Goal: Navigation & Orientation: Find specific page/section

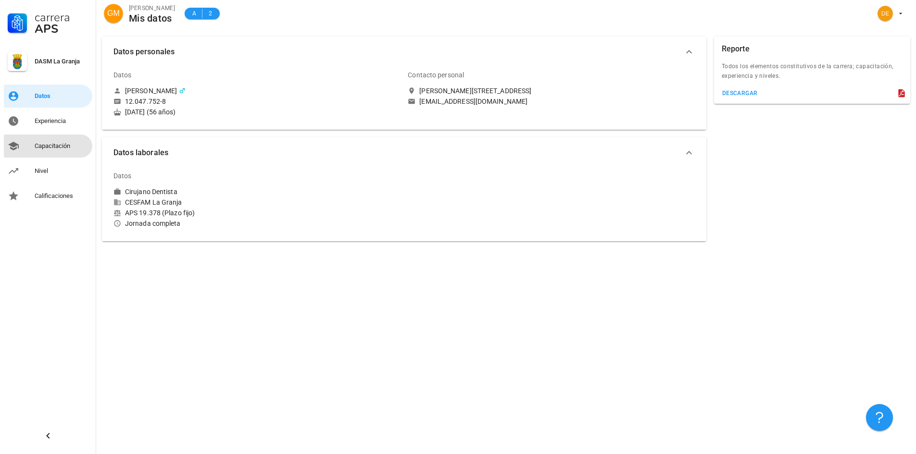
click at [53, 148] on div "Capacitación" at bounding box center [62, 146] width 54 height 8
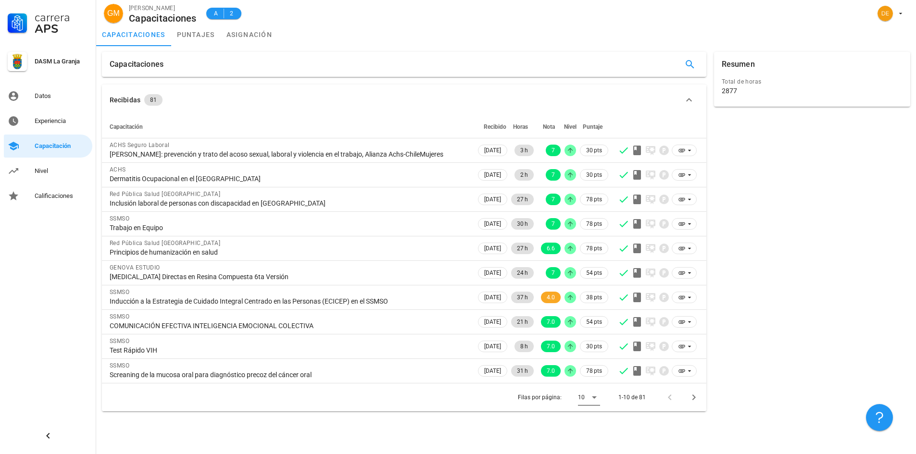
click at [592, 398] on icon at bounding box center [594, 398] width 12 height 12
click at [596, 435] on div "Todos" at bounding box center [596, 432] width 21 height 9
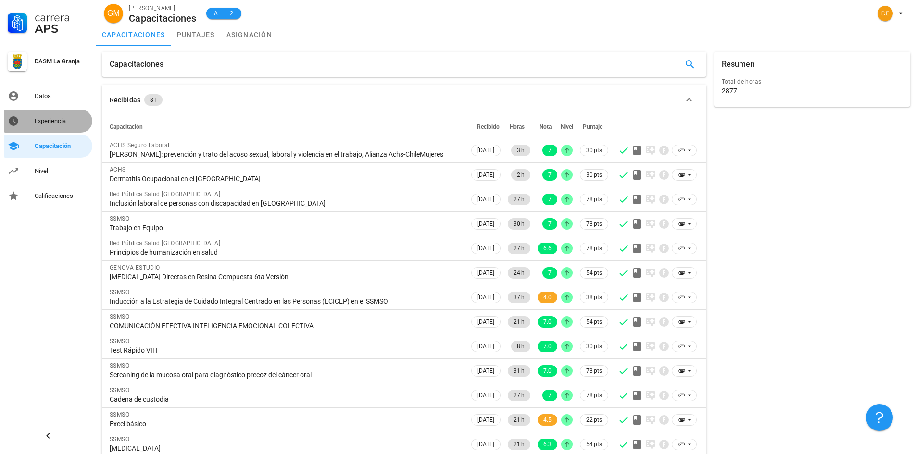
click at [58, 124] on div "Experiencia" at bounding box center [62, 121] width 54 height 8
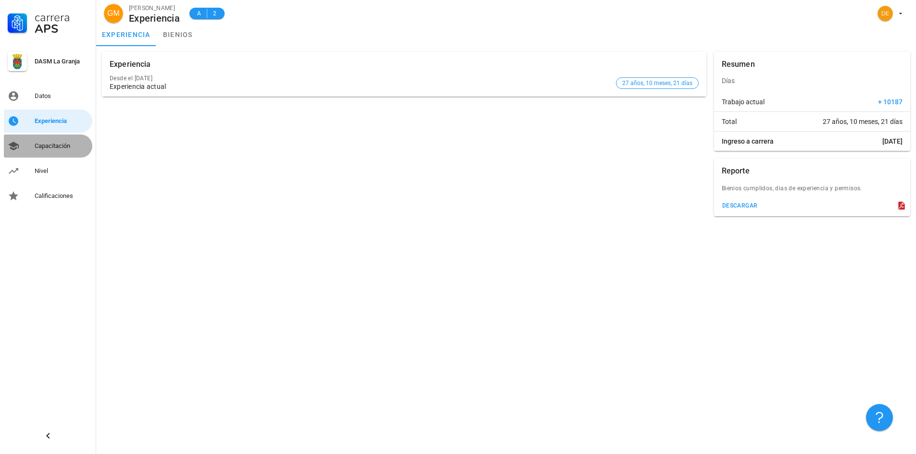
click at [52, 147] on div "Capacitación" at bounding box center [62, 146] width 54 height 8
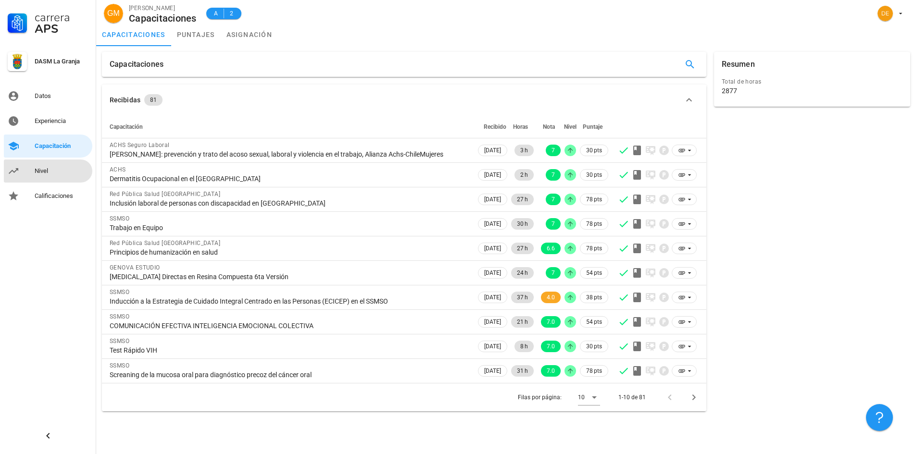
click at [40, 173] on div "Nivel" at bounding box center [62, 171] width 54 height 8
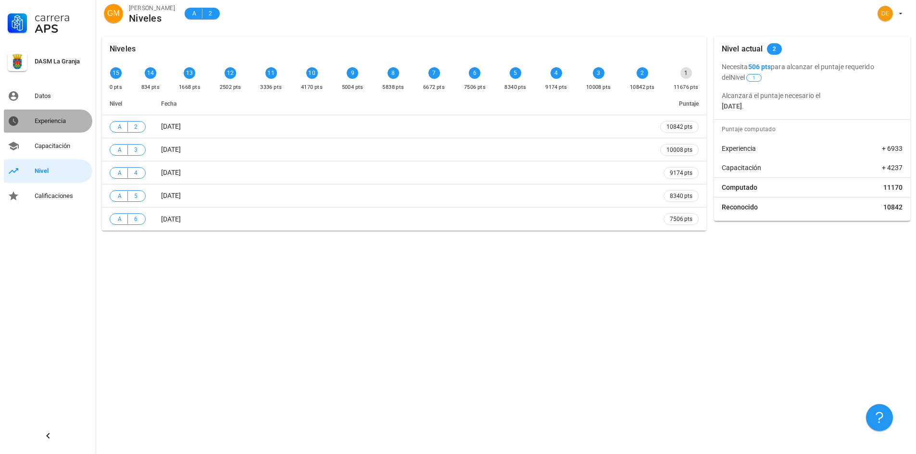
click at [50, 122] on div "Experiencia" at bounding box center [62, 121] width 54 height 8
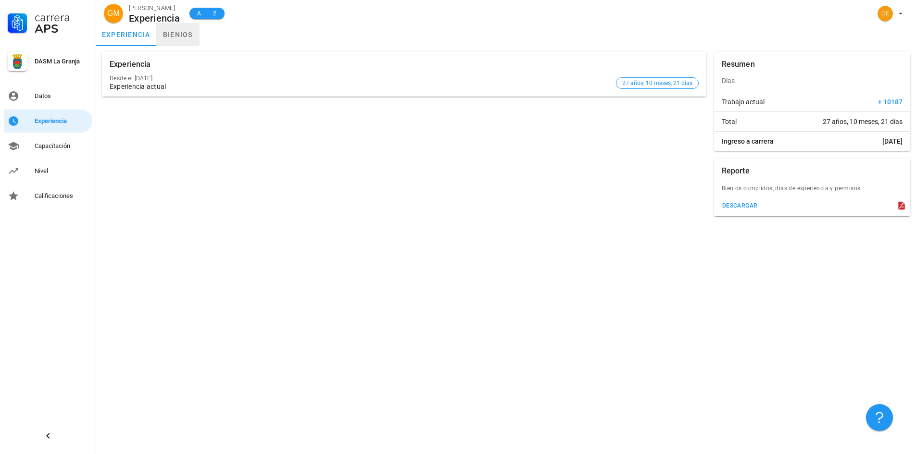
click at [175, 34] on link "bienios" at bounding box center [177, 34] width 43 height 23
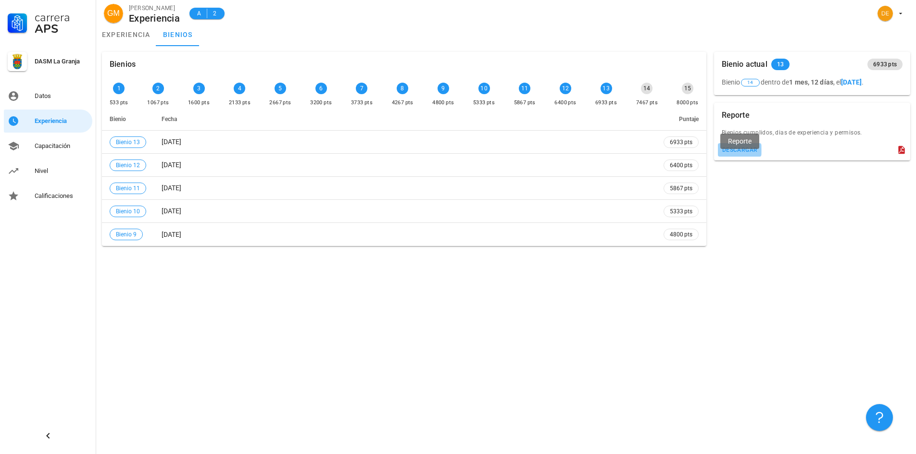
click at [740, 153] on div "descargar" at bounding box center [740, 150] width 36 height 7
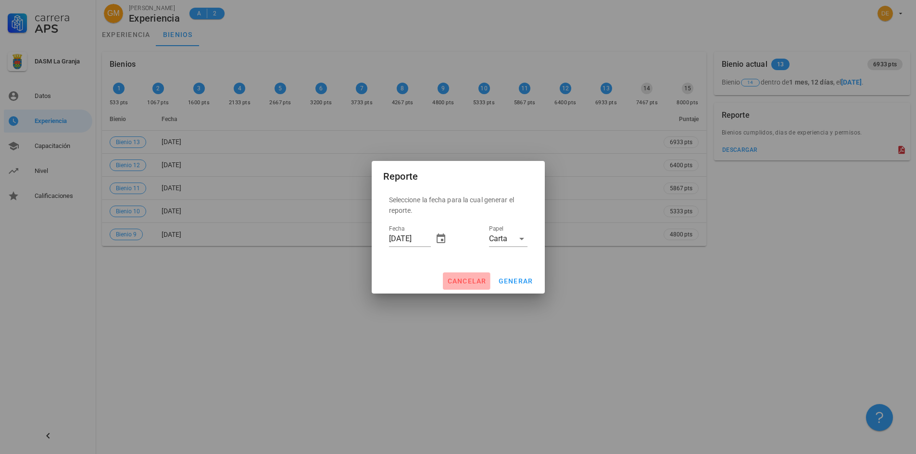
click at [471, 278] on span "cancelar" at bounding box center [466, 281] width 39 height 8
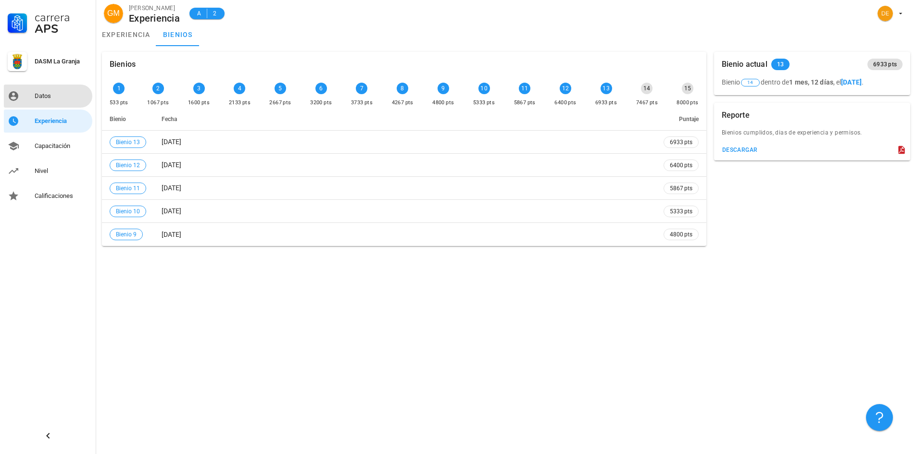
click at [40, 96] on div "Datos" at bounding box center [62, 96] width 54 height 8
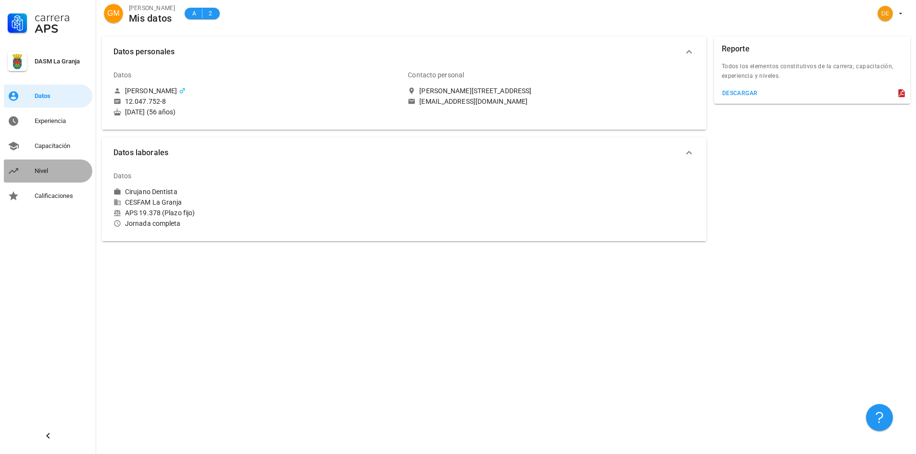
click at [40, 172] on div "Nivel" at bounding box center [62, 171] width 54 height 8
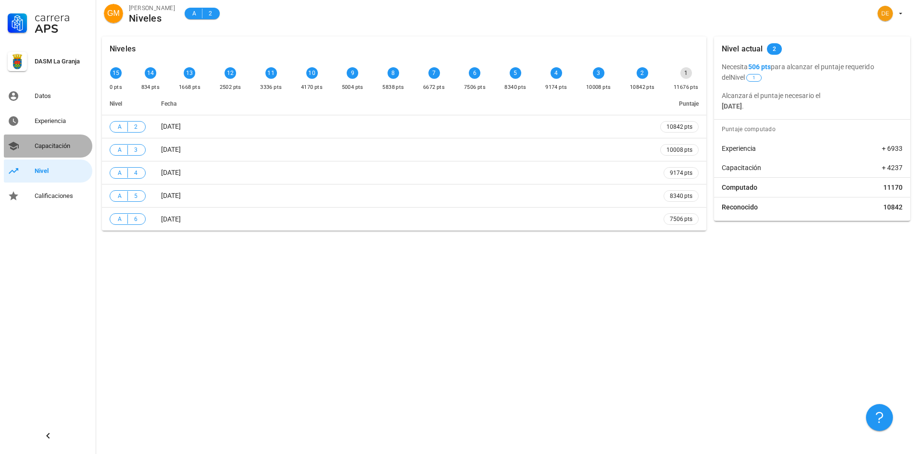
click at [46, 148] on div "Capacitación" at bounding box center [62, 146] width 54 height 8
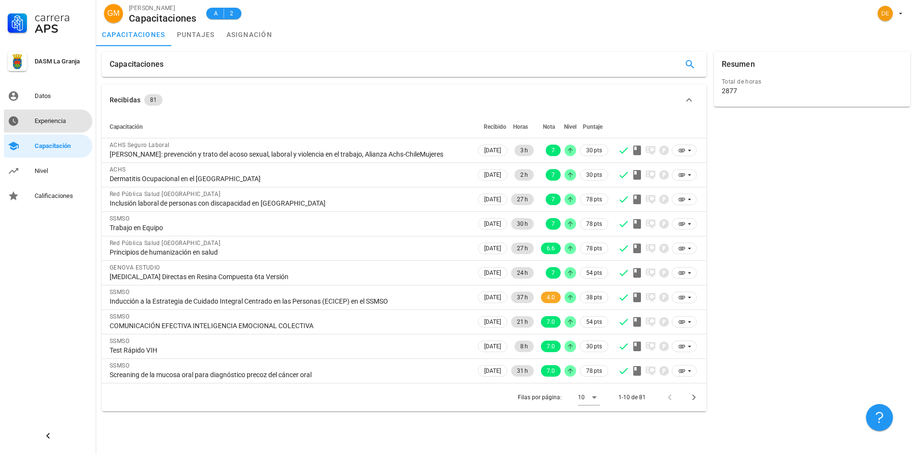
click at [48, 125] on div "Experiencia" at bounding box center [62, 121] width 54 height 8
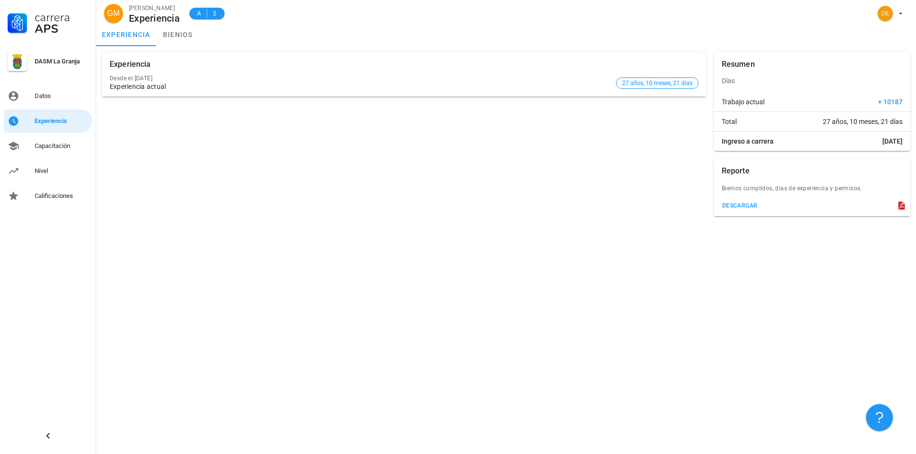
click at [658, 83] on span "27 años, 10 meses, 21 días" at bounding box center [657, 83] width 70 height 11
click at [641, 82] on span "27 años, 10 meses, 21 días" at bounding box center [657, 83] width 70 height 11
click at [41, 98] on div "Datos" at bounding box center [62, 96] width 54 height 8
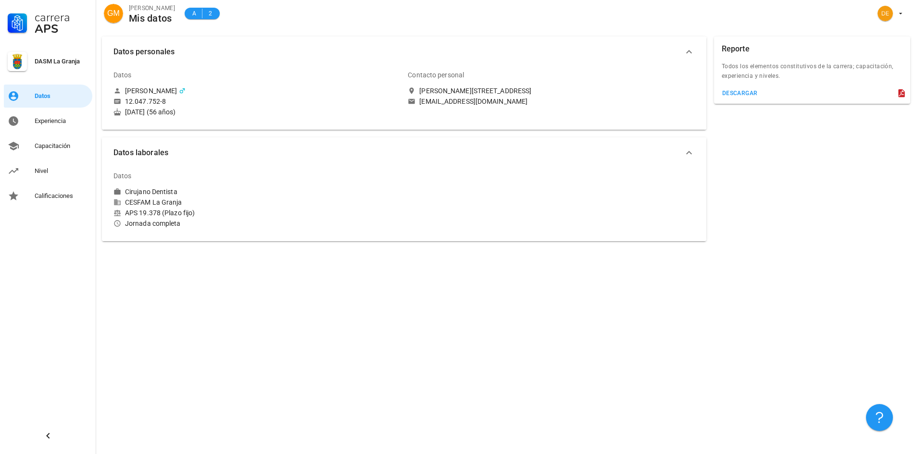
click at [51, 60] on div "DASM La Granja" at bounding box center [62, 62] width 54 height 8
click at [901, 13] on icon "button" at bounding box center [900, 13] width 3 height 1
click at [897, 36] on div "Salir" at bounding box center [894, 37] width 15 height 19
